Goal: Task Accomplishment & Management: Use online tool/utility

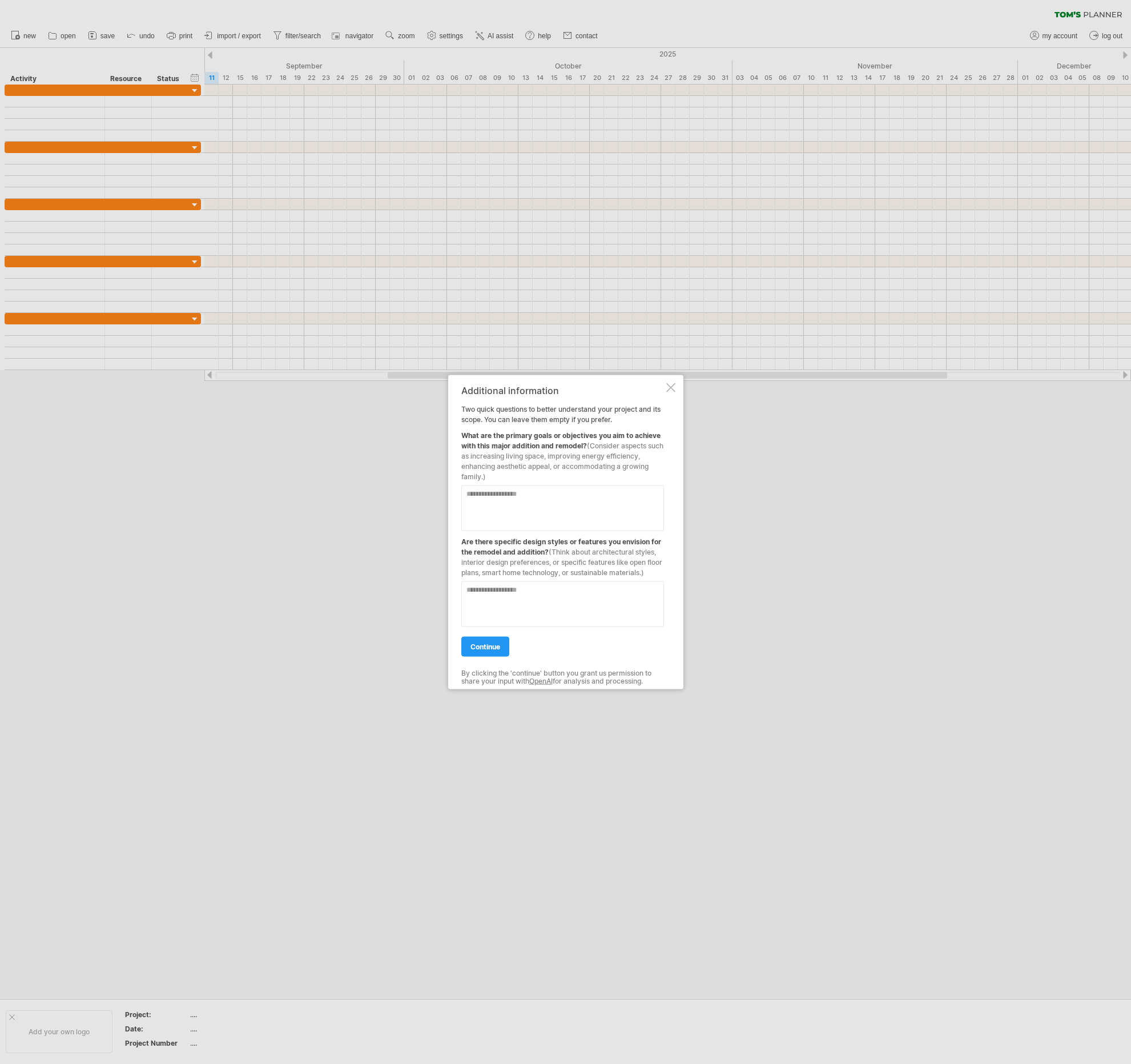
click at [515, 501] on textarea at bounding box center [562, 508] width 203 height 46
type textarea "**********"
click at [516, 593] on textarea at bounding box center [562, 604] width 203 height 46
type textarea "**********"
click at [492, 645] on span "continue" at bounding box center [485, 645] width 29 height 8
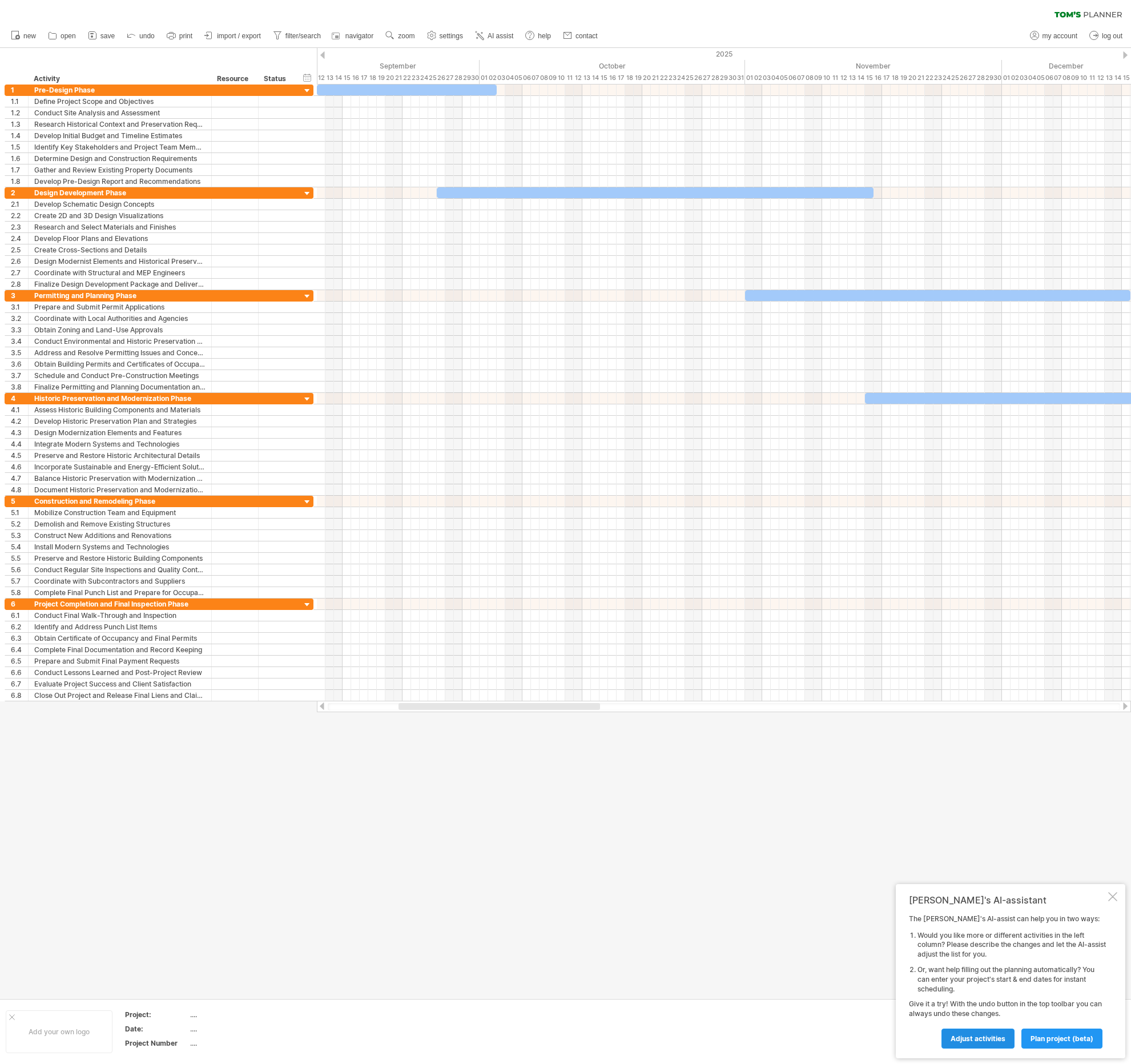
click at [960, 1035] on span "Adjust activities" at bounding box center [977, 1038] width 54 height 8
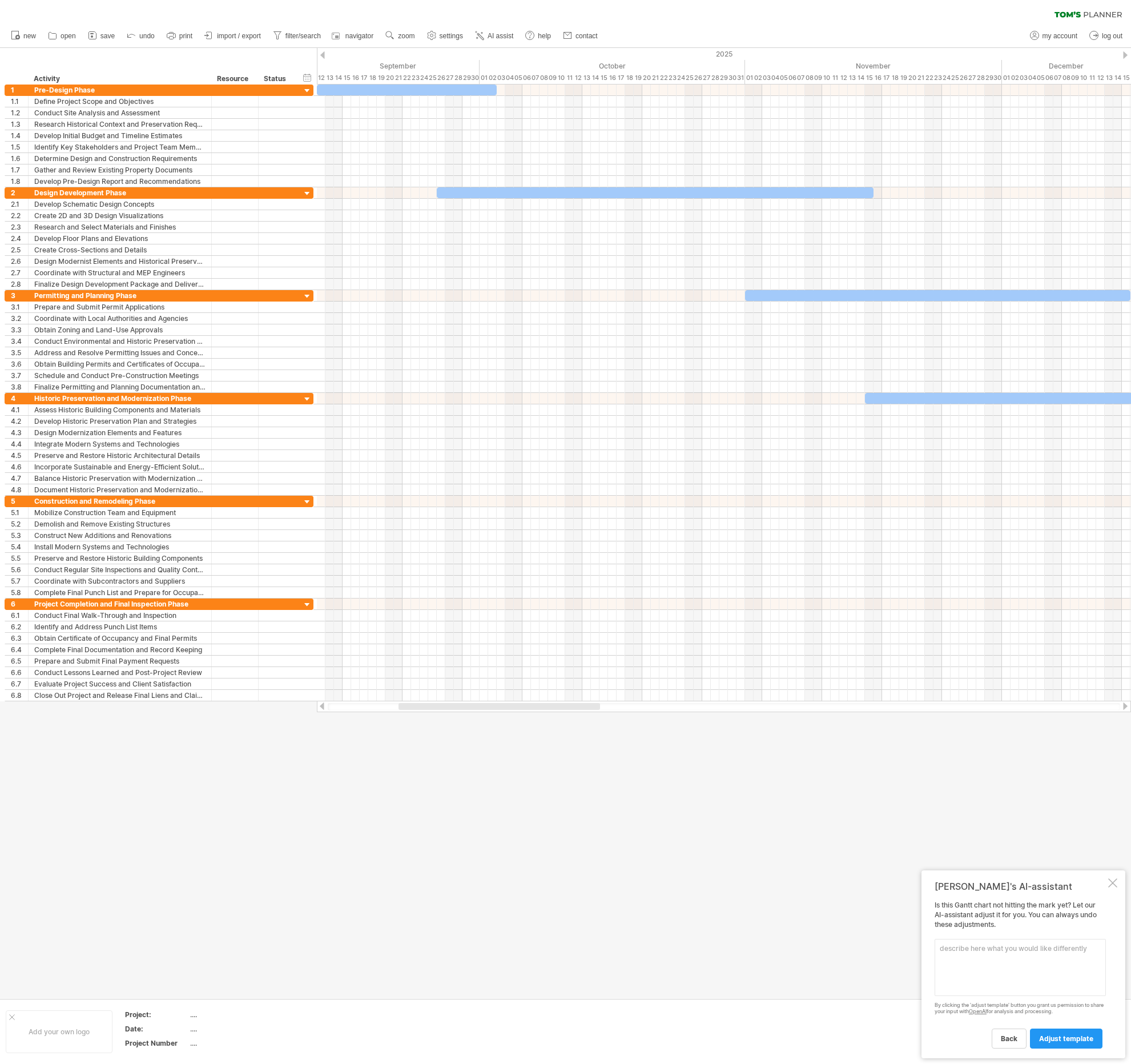
click at [964, 968] on textarea at bounding box center [1020, 967] width 171 height 57
type textarea "remove 4 Historic Preservation phase, breakdown 5 construction phase to major c…"
click at [1064, 1039] on span "adjust template" at bounding box center [1066, 1038] width 54 height 8
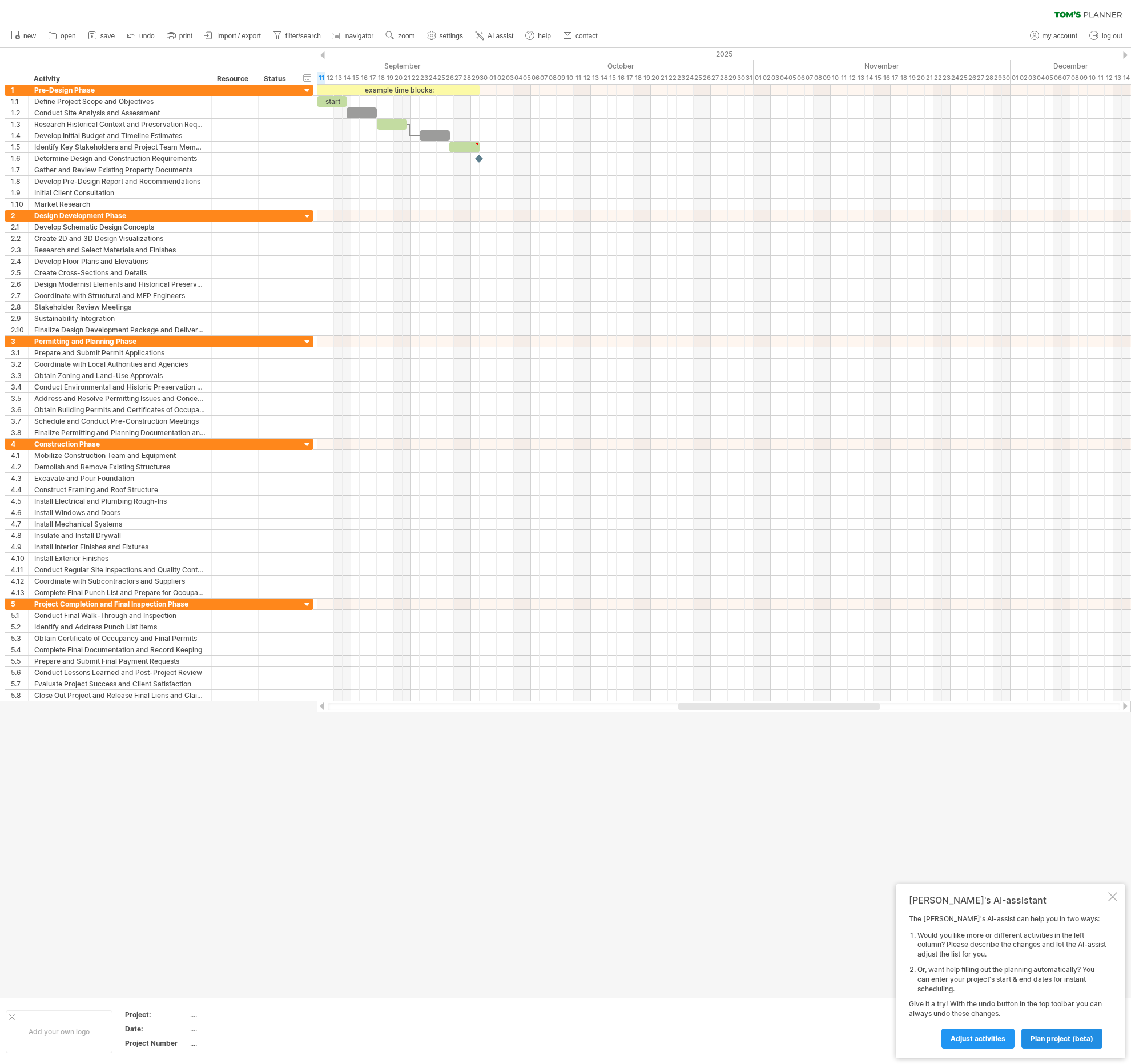
click at [1046, 1035] on span "plan project (beta)" at bounding box center [1062, 1038] width 63 height 8
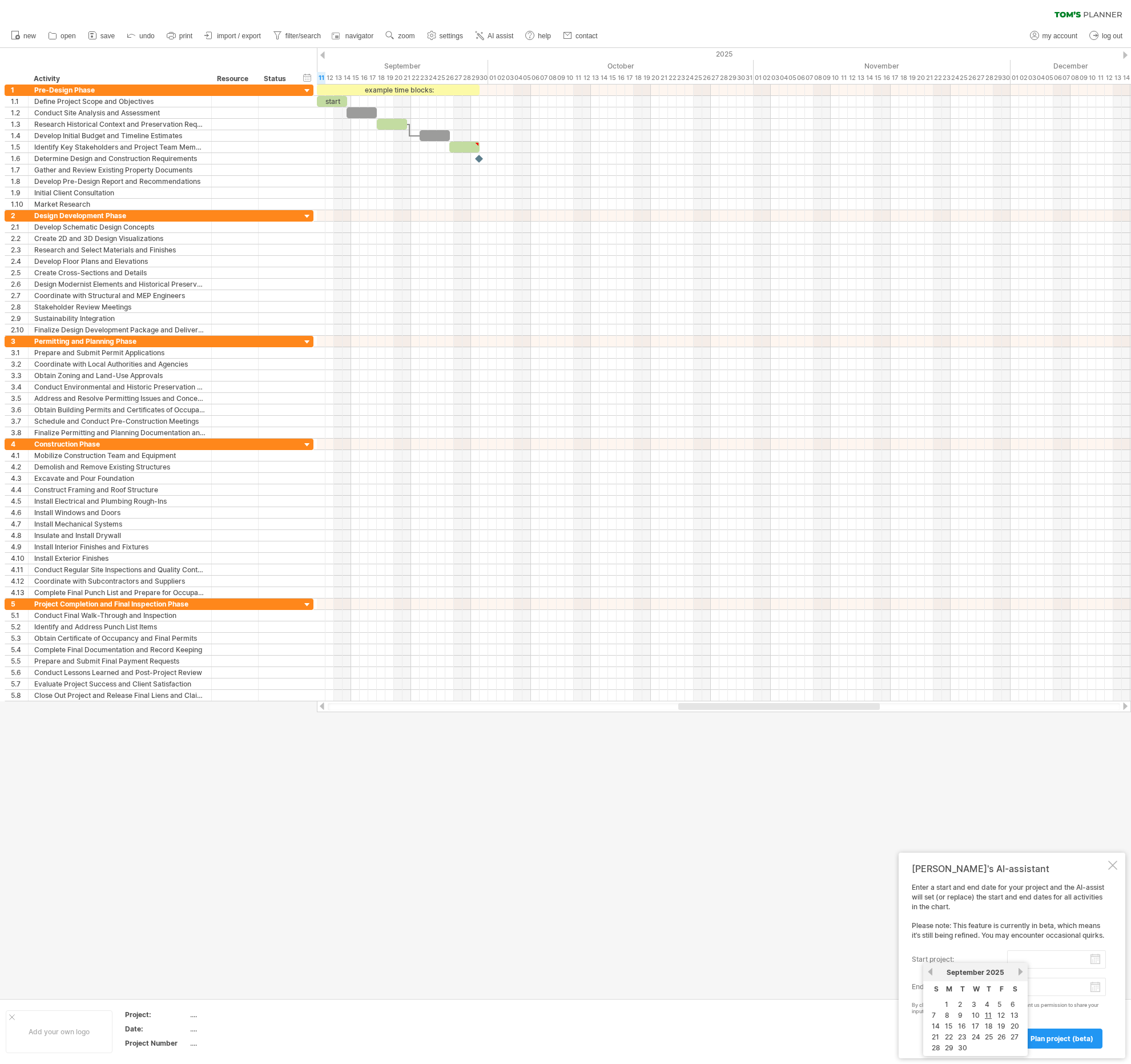
click at [1061, 964] on input "start project:" at bounding box center [1056, 960] width 99 height 18
click at [990, 1017] on link "11" at bounding box center [988, 1015] width 9 height 11
type input "********"
click at [1056, 986] on body "progress(100%) Trying to reach [DOMAIN_NAME] Connected again... 0% clear filter…" at bounding box center [565, 533] width 1131 height 1066
click at [1123, 973] on link "next" at bounding box center [1125, 972] width 8 height 8
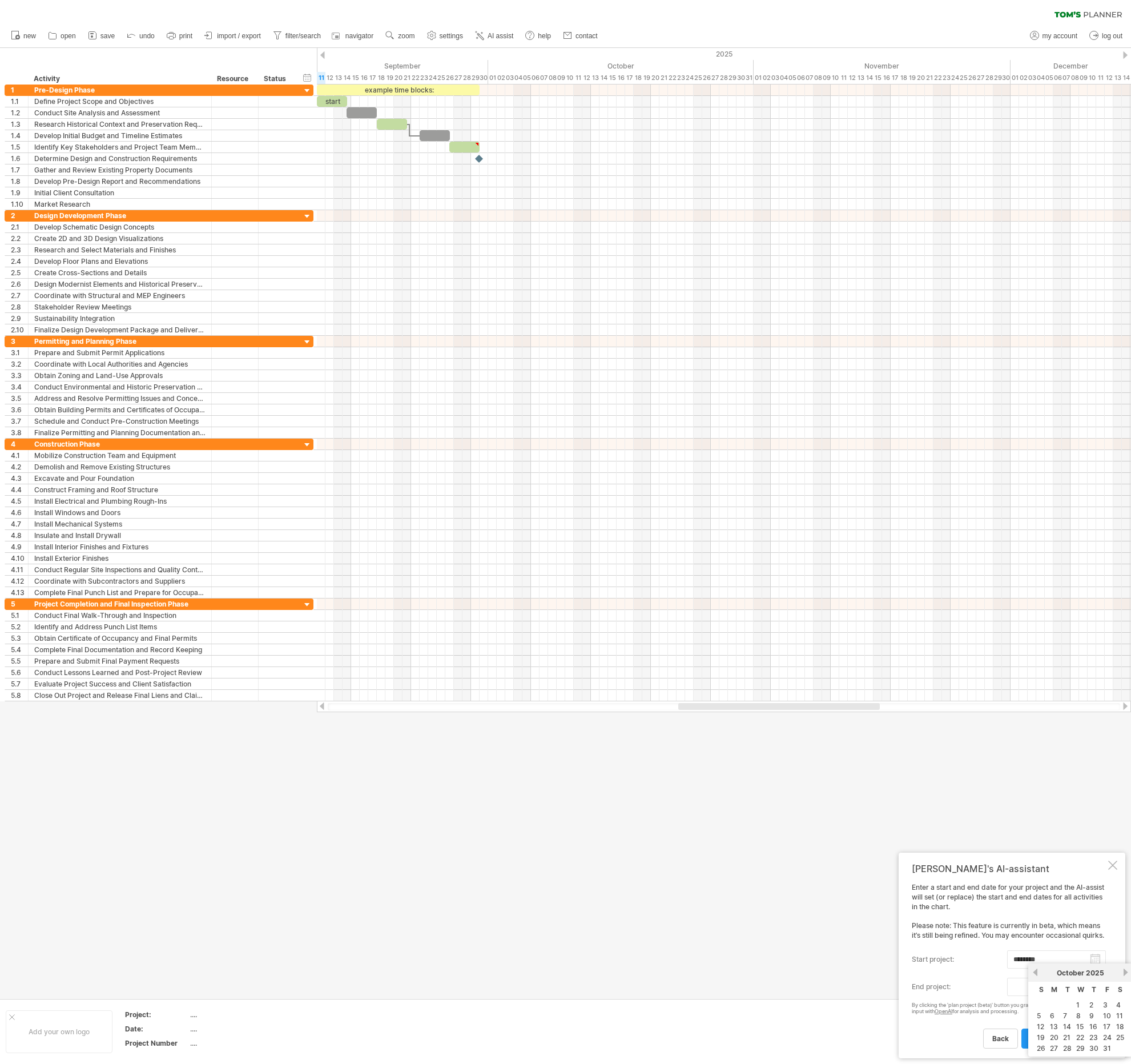
click at [1123, 973] on link "next" at bounding box center [1125, 972] width 8 height 8
click at [1123, 973] on link "next" at bounding box center [1124, 972] width 8 height 8
click at [1123, 973] on link "next" at bounding box center [1125, 972] width 8 height 8
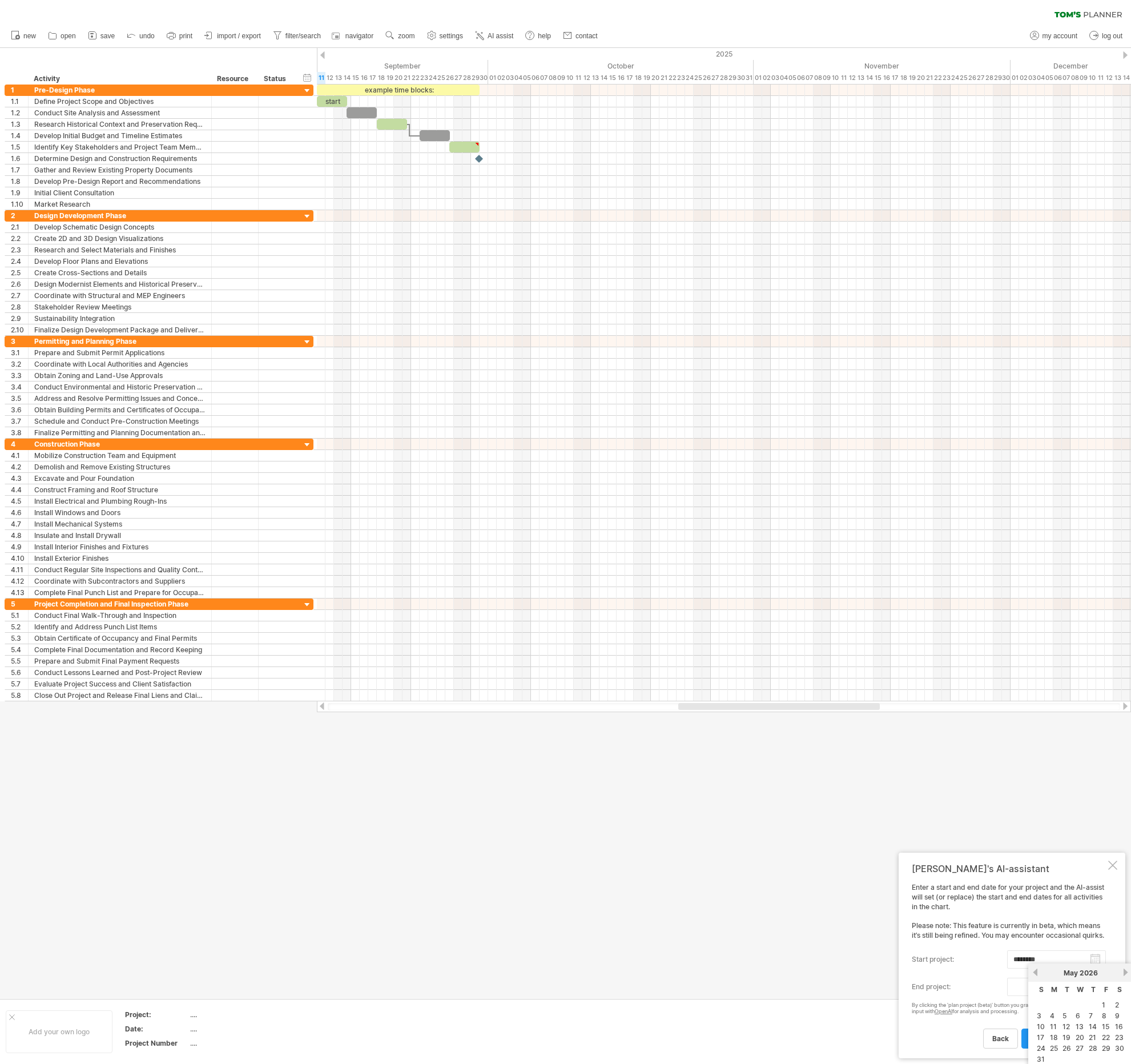
click at [1123, 973] on link "next" at bounding box center [1125, 972] width 8 height 8
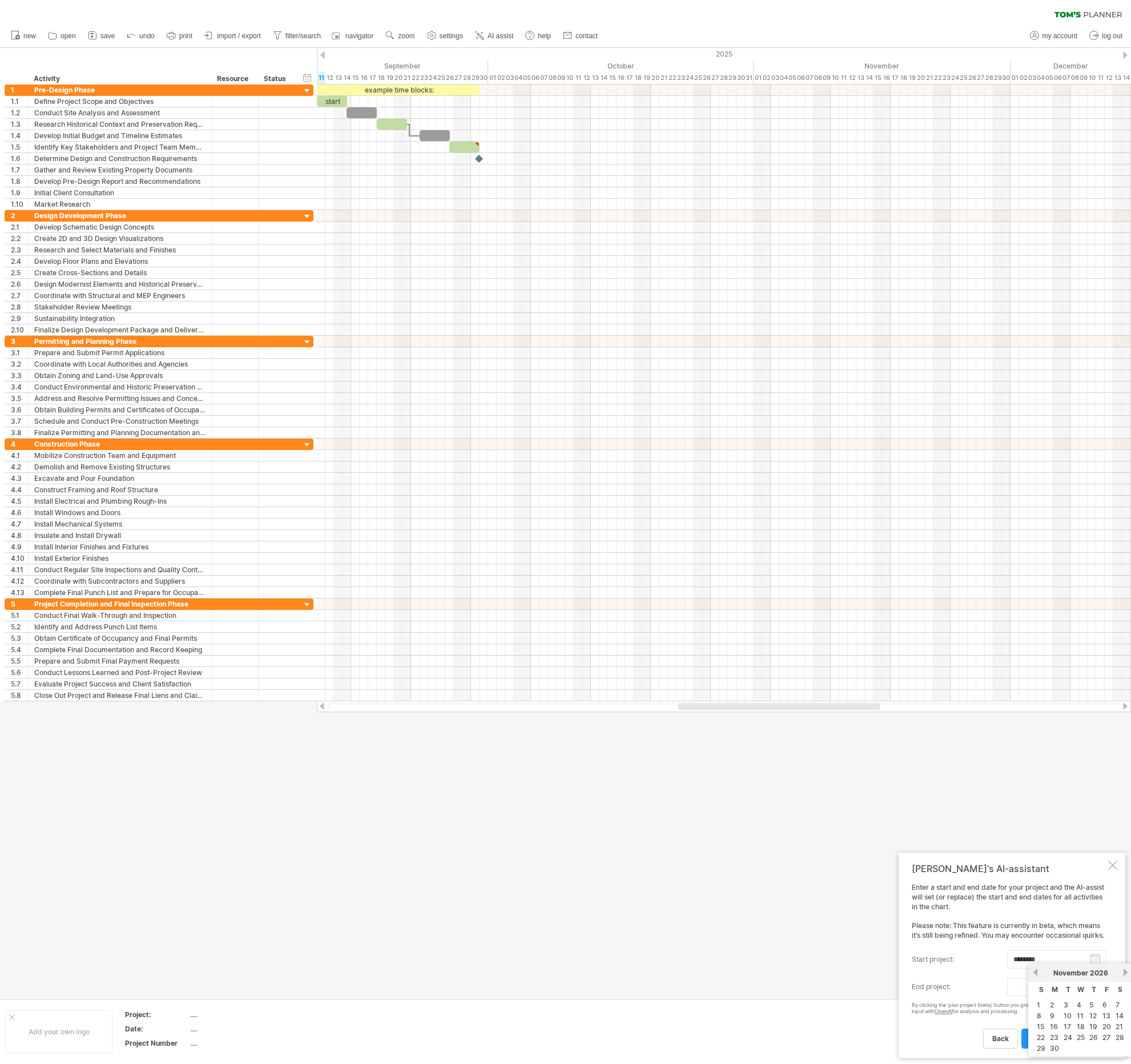
click at [1123, 973] on link "next" at bounding box center [1125, 972] width 8 height 8
click at [1106, 1000] on link "1" at bounding box center [1103, 1005] width 6 height 11
type input "********"
click at [1049, 1042] on span "plan project (beta)" at bounding box center [1062, 1038] width 63 height 8
